Goal: Task Accomplishment & Management: Manage account settings

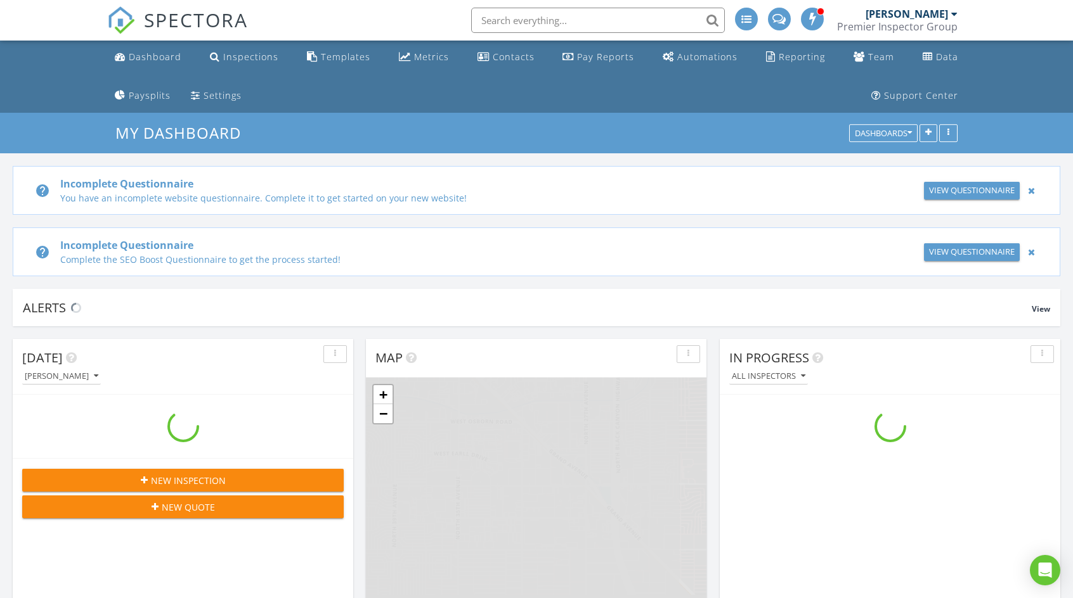
scroll to position [1585, 1092]
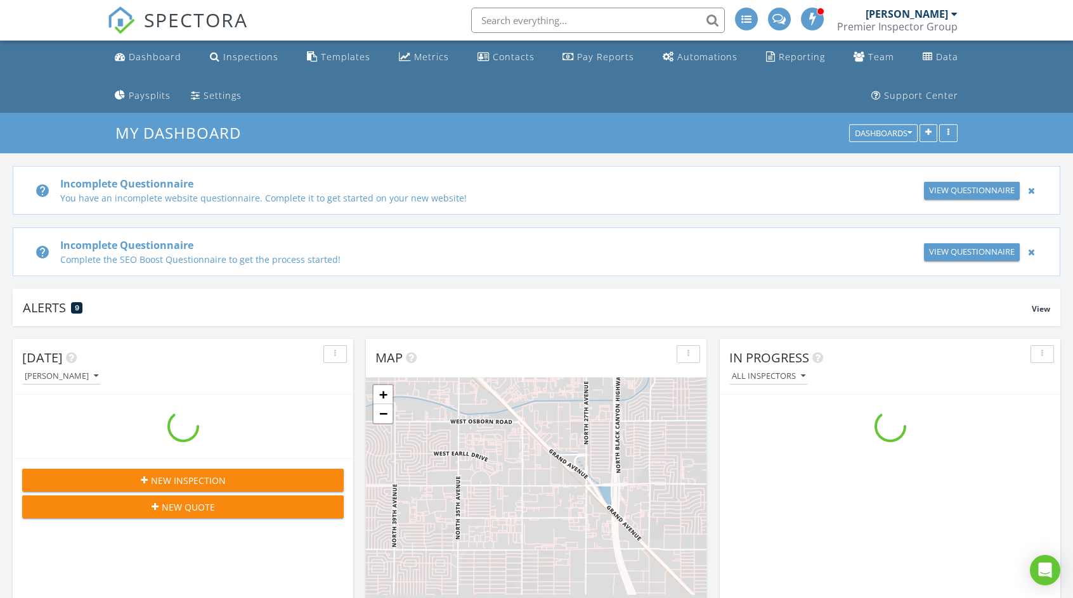
click at [1030, 191] on div at bounding box center [1030, 190] width 13 height 15
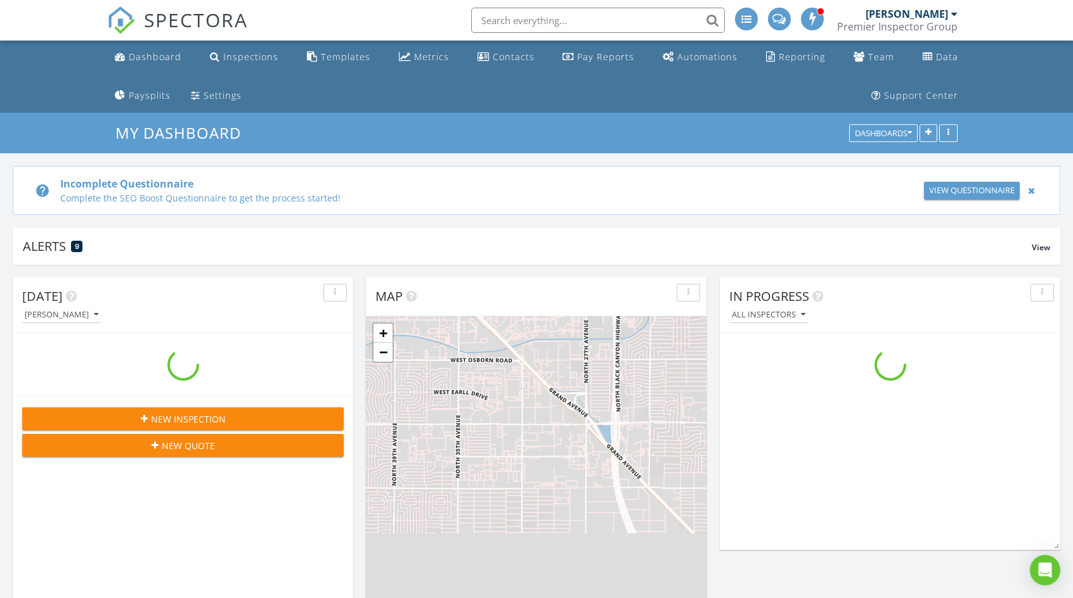
click at [1030, 191] on div at bounding box center [1030, 190] width 13 height 15
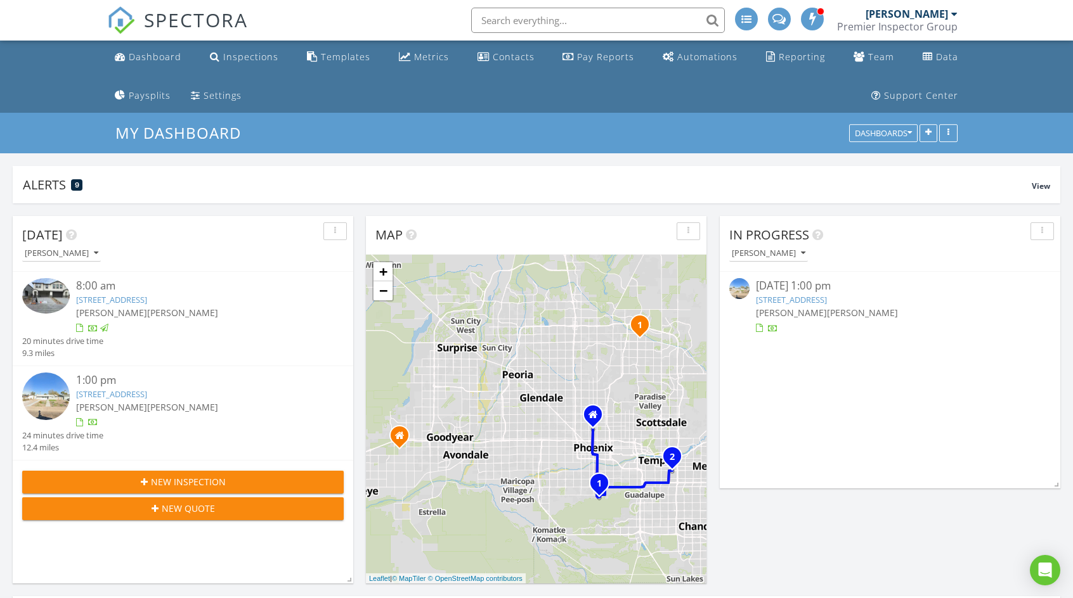
click at [826, 301] on link "1934 E El Parque Dr, Tempe, AZ 85282" at bounding box center [791, 299] width 71 height 11
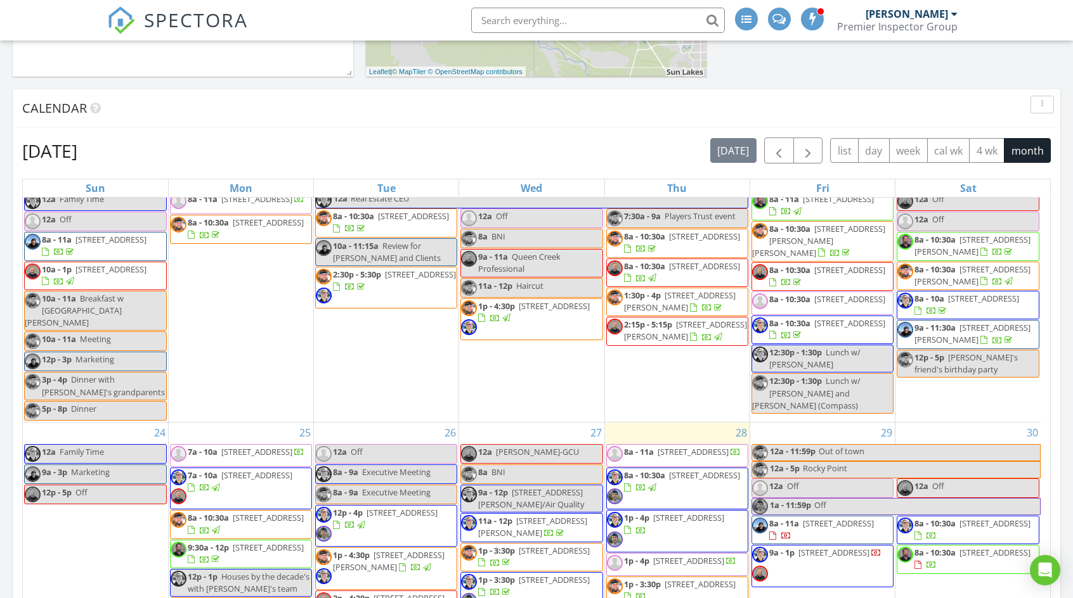
scroll to position [634, 0]
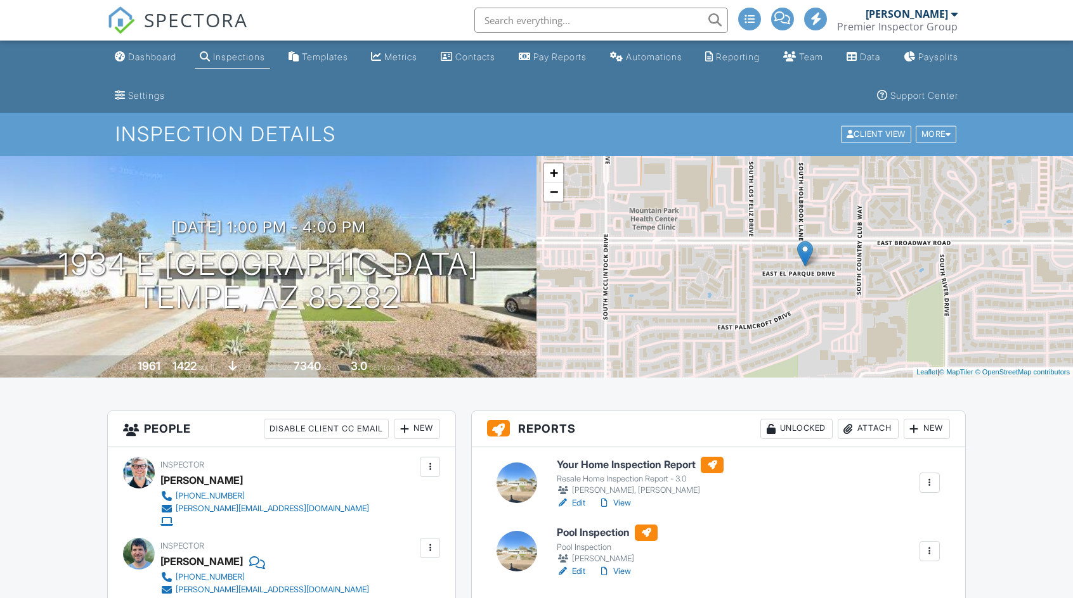
scroll to position [127, 0]
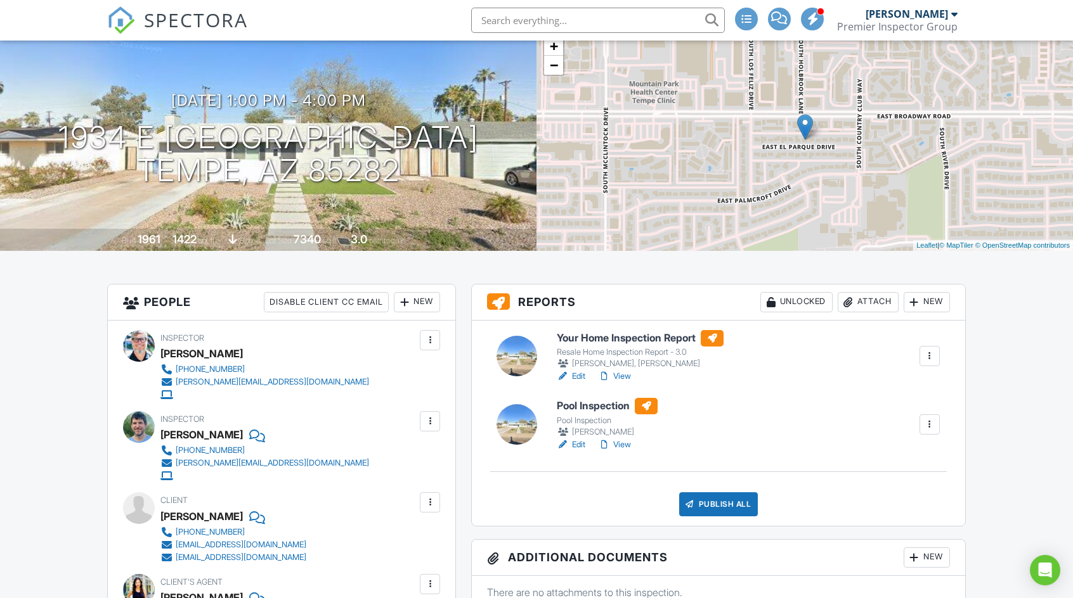
click at [577, 375] on link "Edit" at bounding box center [571, 376] width 29 height 13
